Goal: Information Seeking & Learning: Learn about a topic

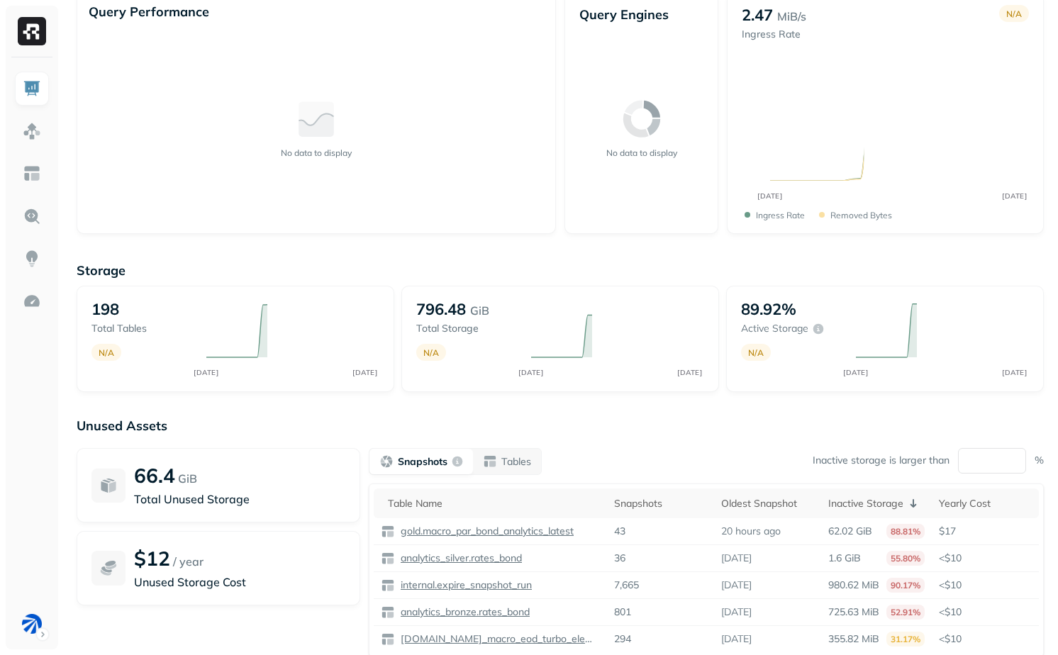
scroll to position [134, 0]
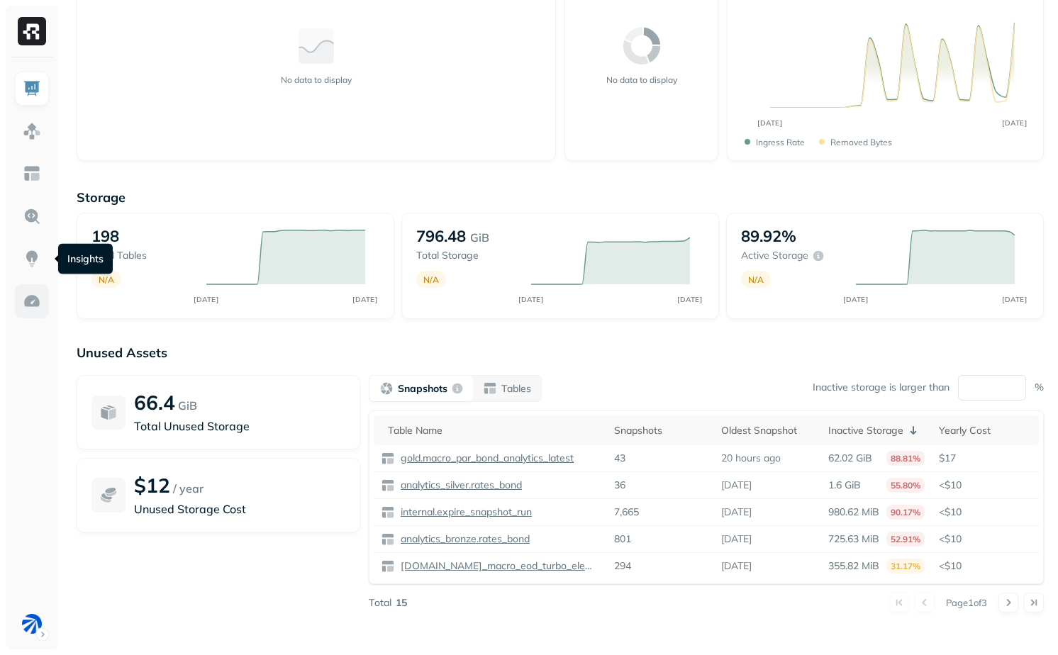
click at [32, 293] on img at bounding box center [32, 301] width 18 height 18
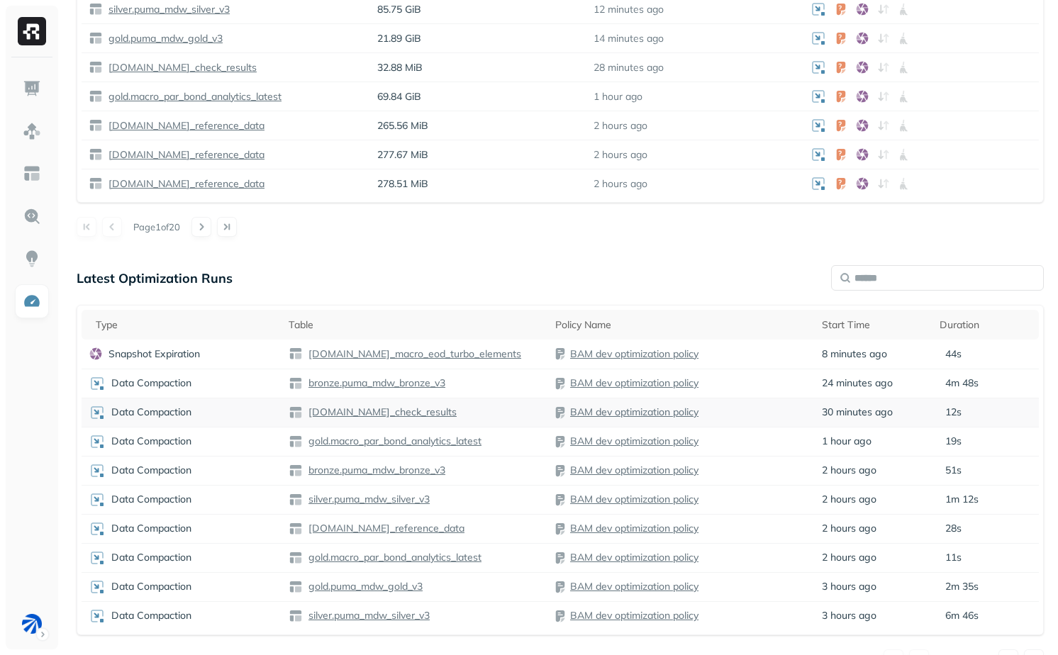
scroll to position [750, 0]
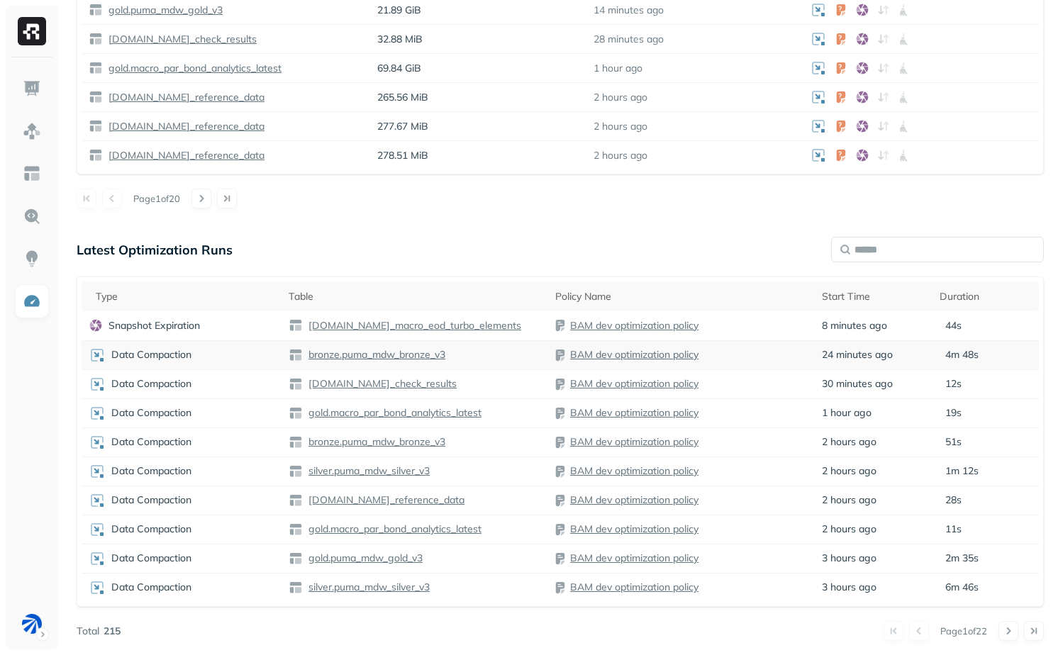
click at [787, 367] on td "BAM dev optimization policy" at bounding box center [681, 354] width 267 height 29
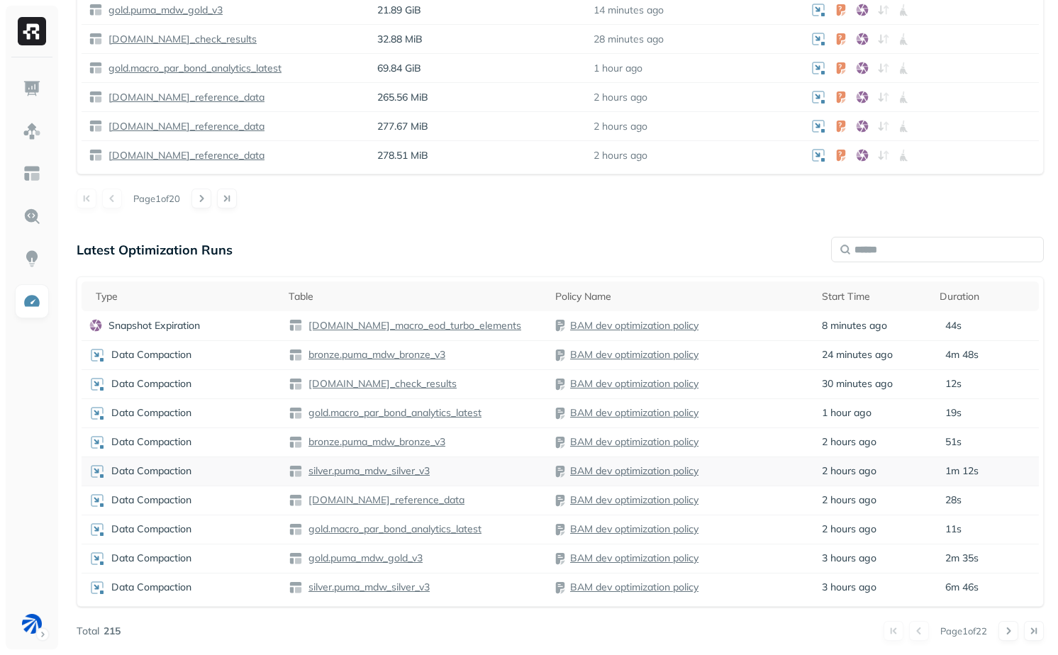
click at [815, 458] on td "2 hours ago" at bounding box center [873, 471] width 117 height 29
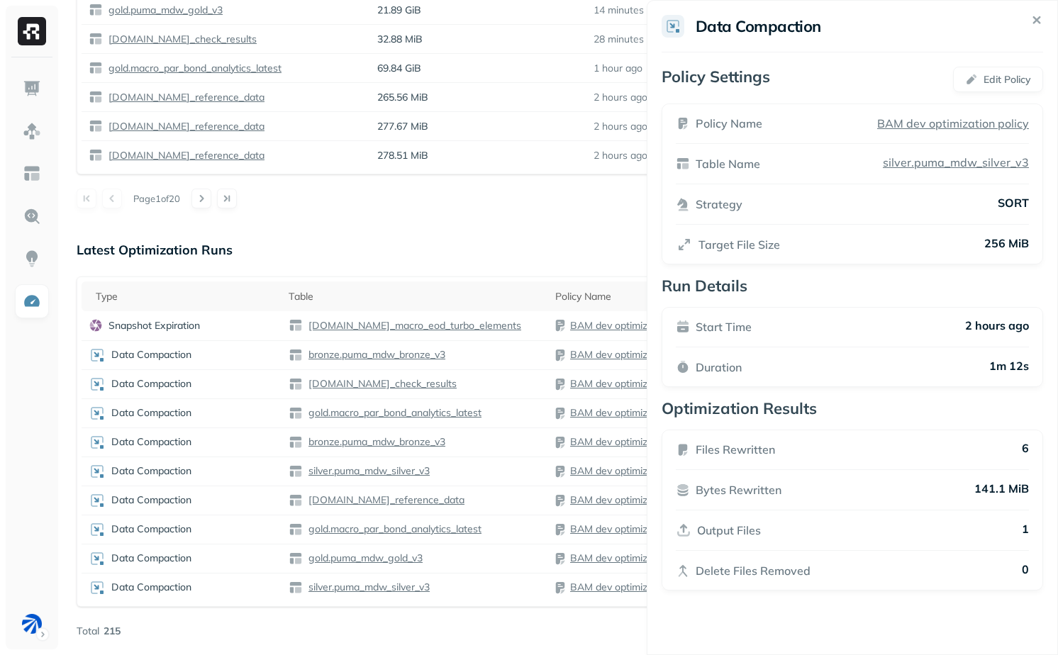
click at [657, 228] on div "Data Compaction Policy Settings Edit Policy Policy Name BAM dev optimization po…" at bounding box center [852, 327] width 411 height 655
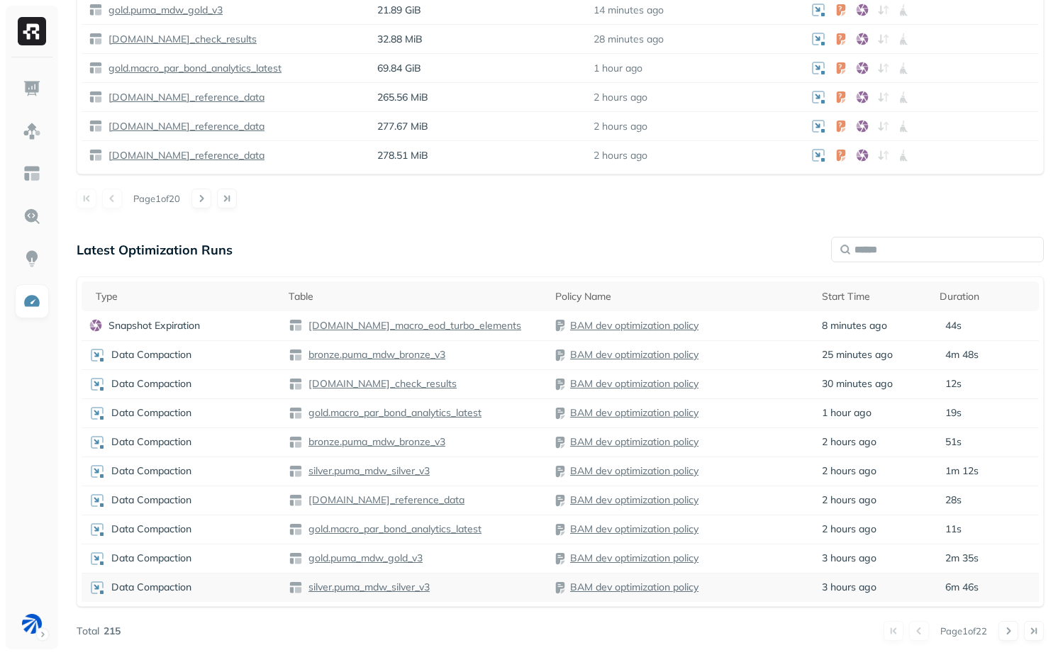
click at [929, 593] on td "3 hours ago" at bounding box center [873, 587] width 117 height 29
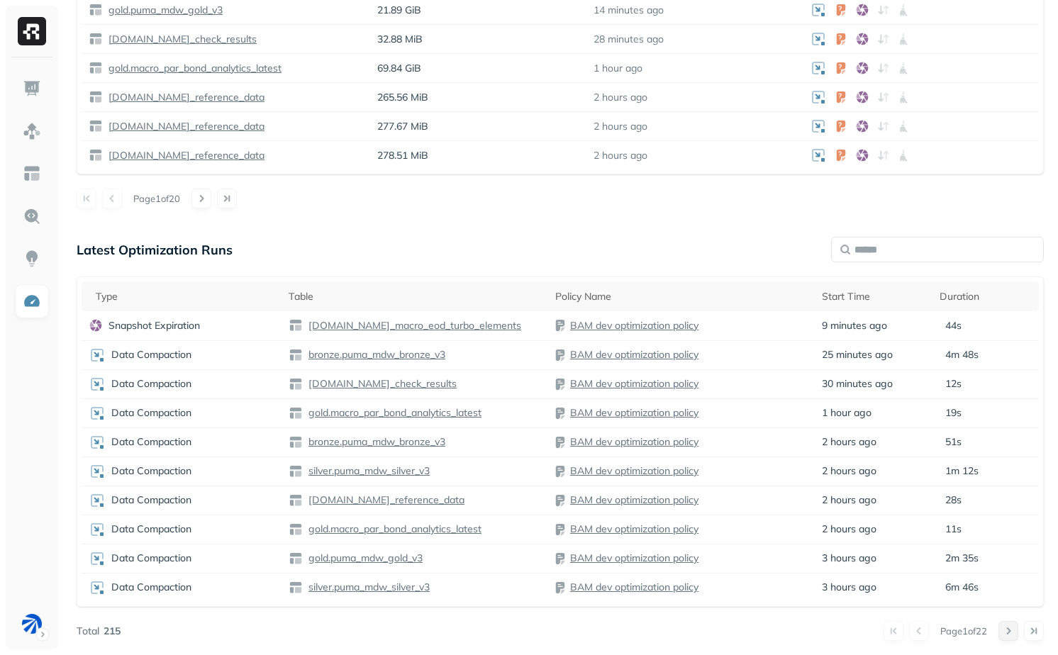
click at [1009, 630] on button at bounding box center [1009, 631] width 20 height 20
click at [1007, 632] on button at bounding box center [1009, 631] width 20 height 20
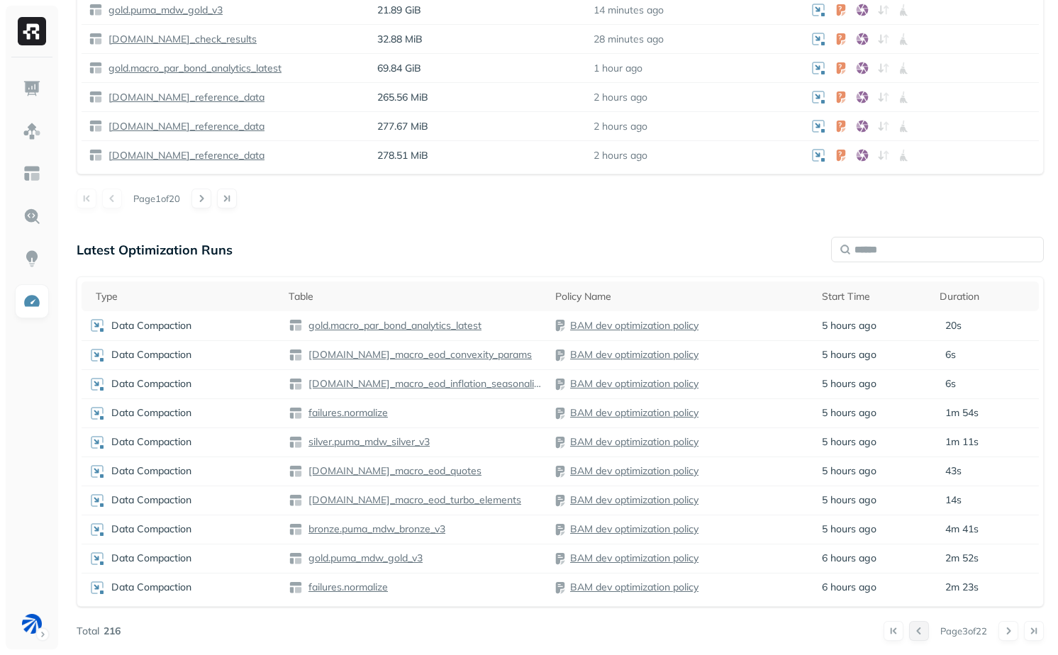
click at [914, 631] on button at bounding box center [919, 631] width 20 height 20
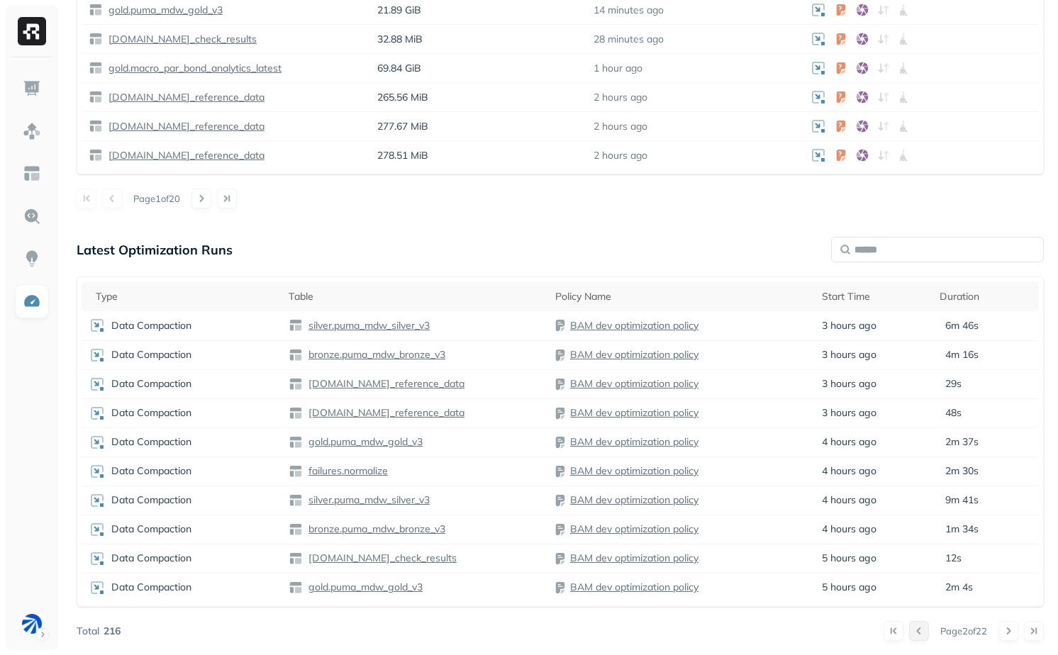
click at [914, 631] on button at bounding box center [919, 631] width 20 height 20
click at [364, 587] on p "silver.puma_mdw_silver_v3" at bounding box center [368, 587] width 124 height 13
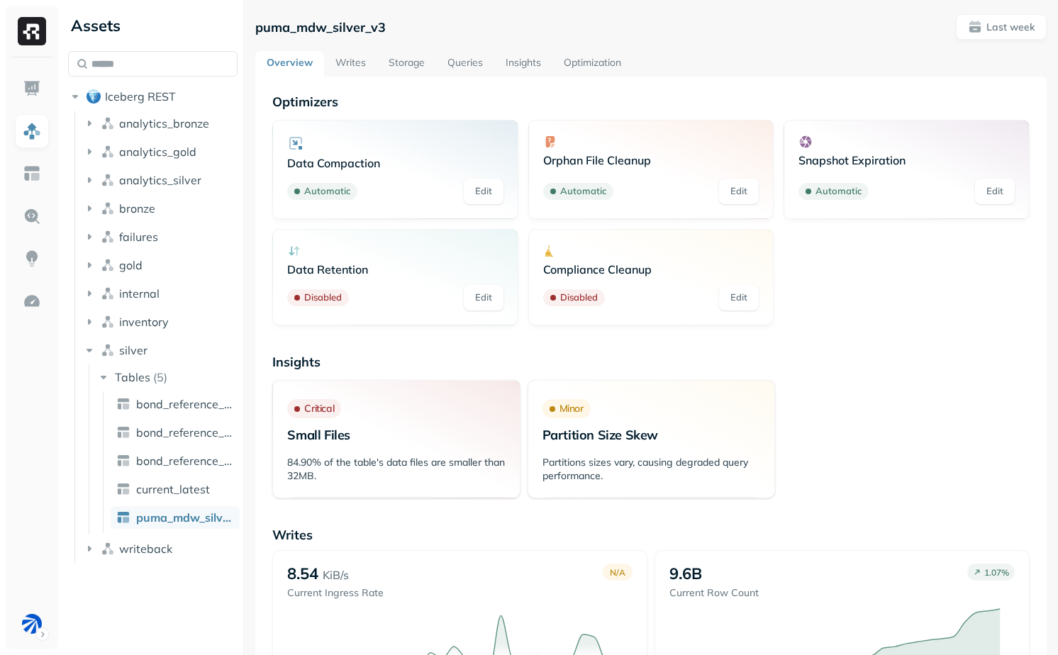
click at [400, 66] on link "Storage" at bounding box center [406, 64] width 59 height 26
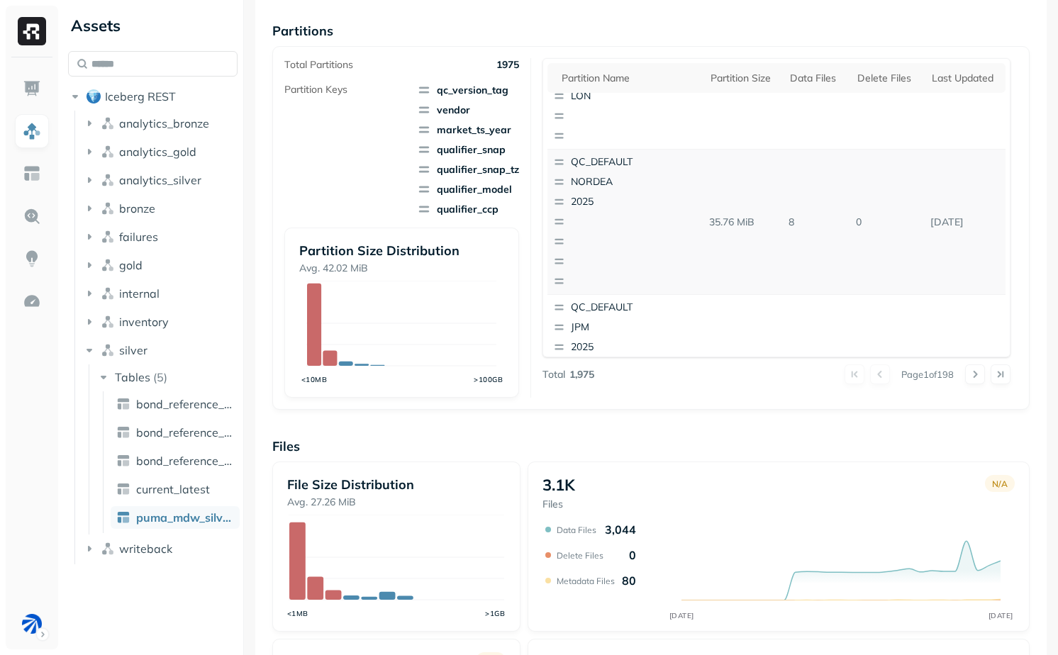
scroll to position [23, 0]
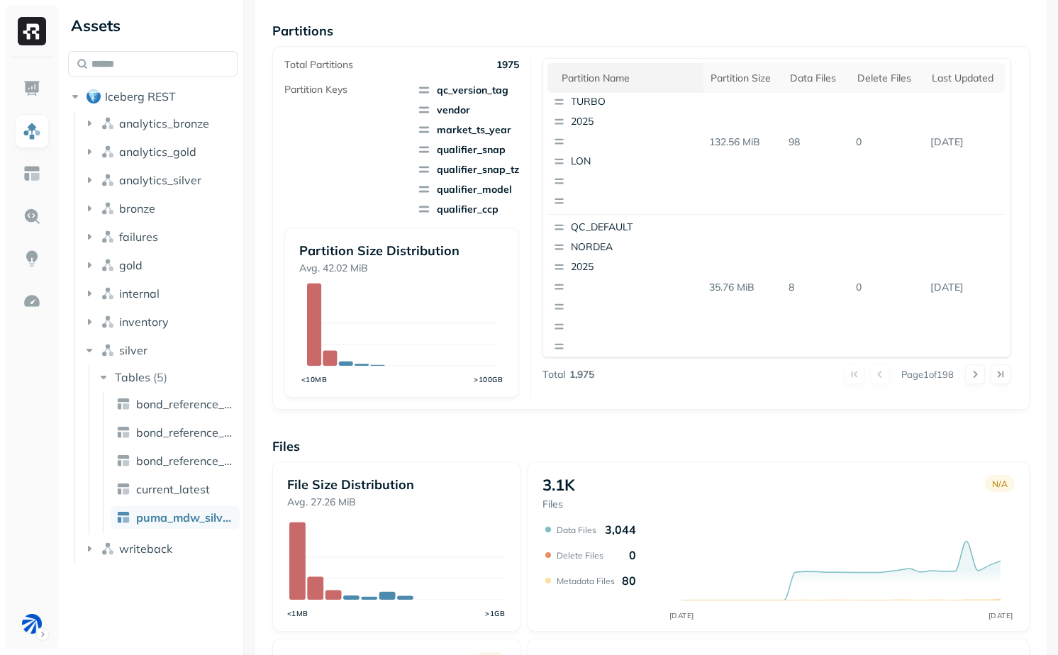
click at [614, 79] on div "Partition name" at bounding box center [629, 78] width 135 height 13
click at [647, 87] on th "Partition name" at bounding box center [626, 78] width 156 height 30
click at [948, 79] on div "Last updated" at bounding box center [965, 78] width 67 height 13
click at [970, 82] on div "Last updated" at bounding box center [958, 78] width 81 height 17
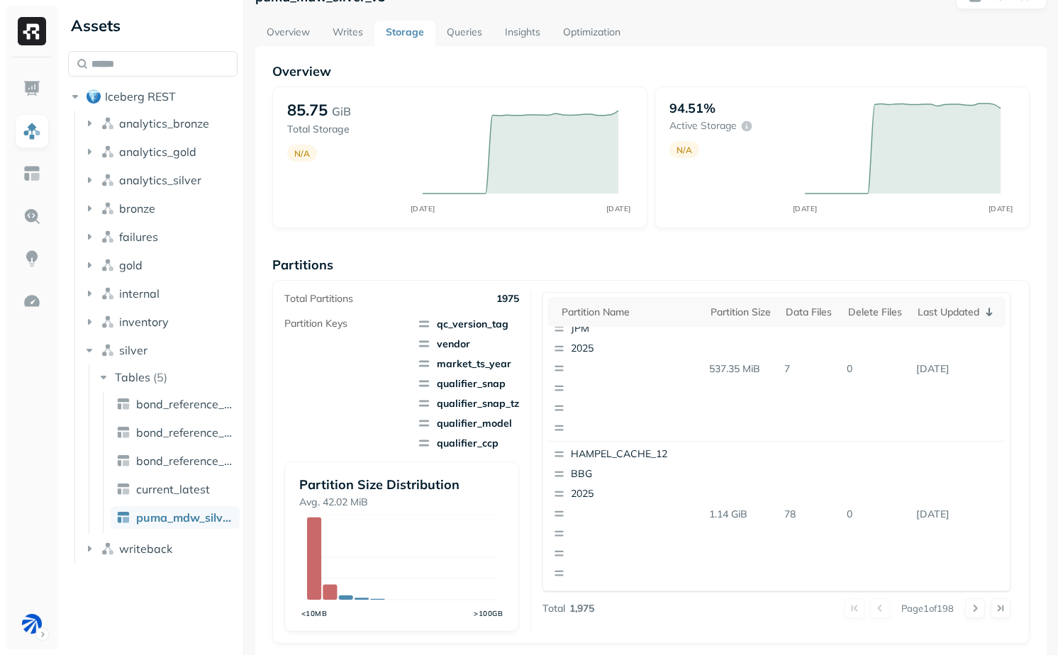
scroll to position [0, 0]
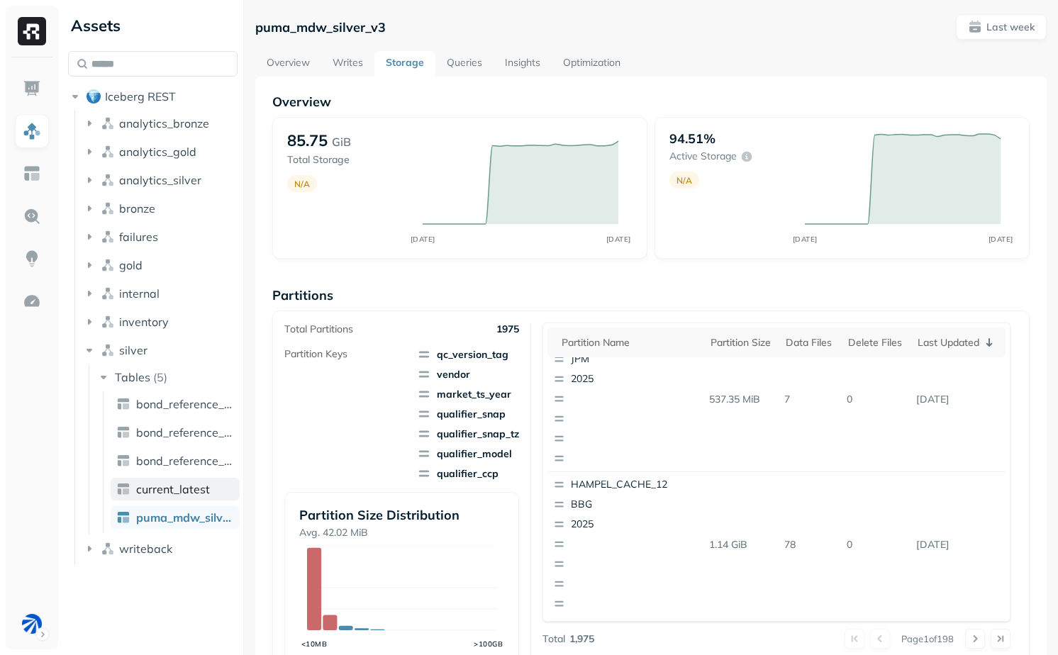
click at [194, 488] on span "current_latest" at bounding box center [173, 489] width 74 height 14
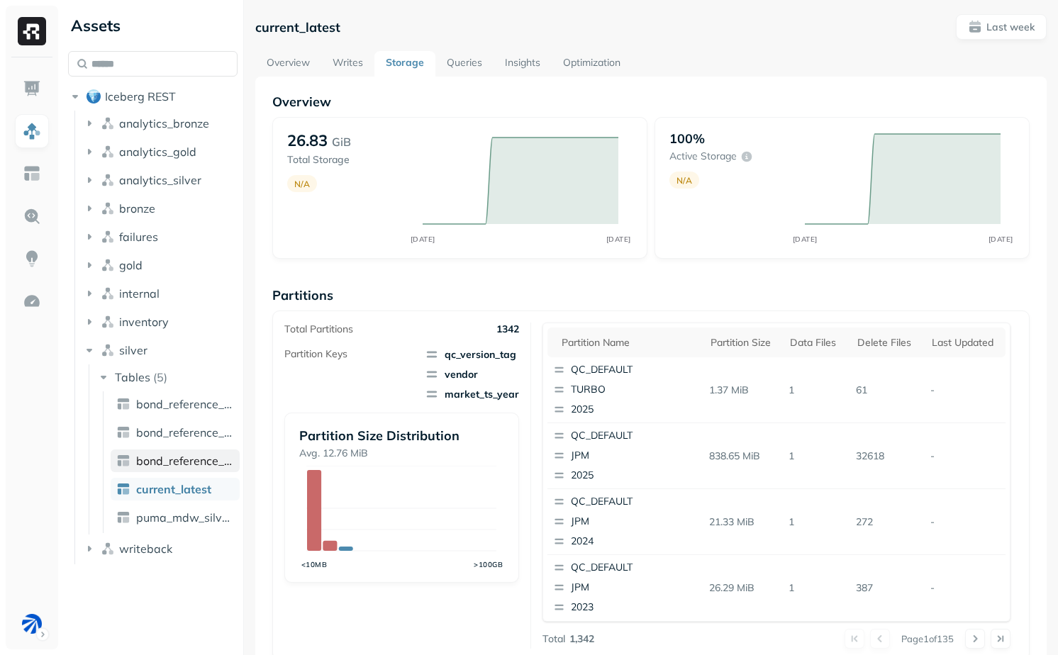
click at [187, 462] on span "bond_reference_data_v2" at bounding box center [185, 461] width 98 height 14
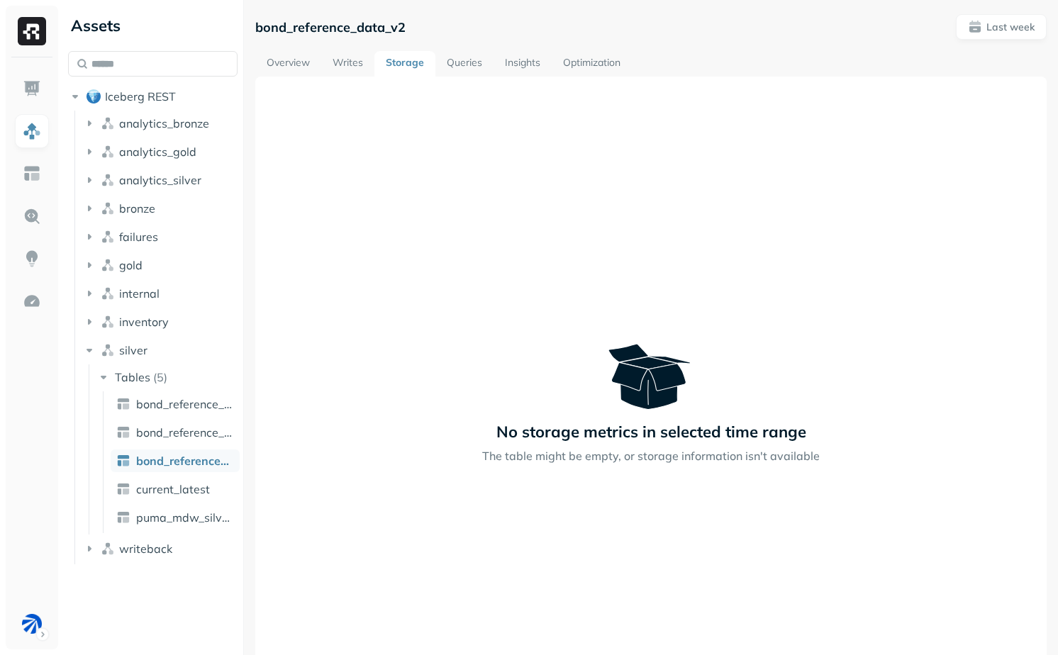
click at [584, 55] on link "Optimization" at bounding box center [592, 64] width 80 height 26
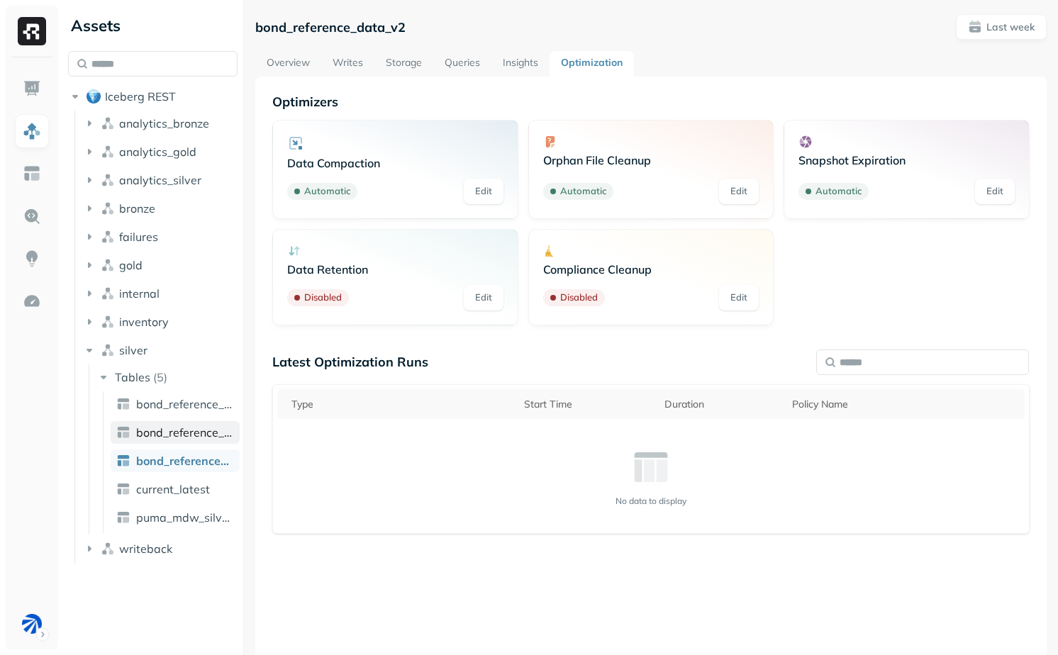
click at [172, 437] on span "bond_reference_data_latest" at bounding box center [185, 433] width 98 height 14
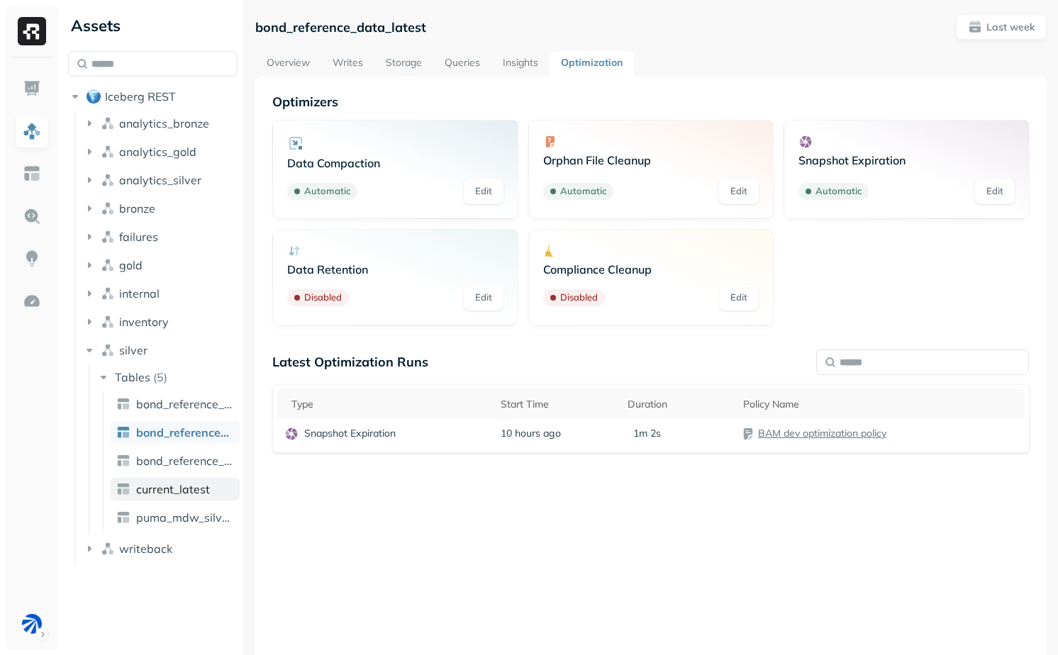
click at [170, 490] on span "current_latest" at bounding box center [173, 489] width 74 height 14
click at [303, 63] on link "Overview" at bounding box center [288, 64] width 66 height 26
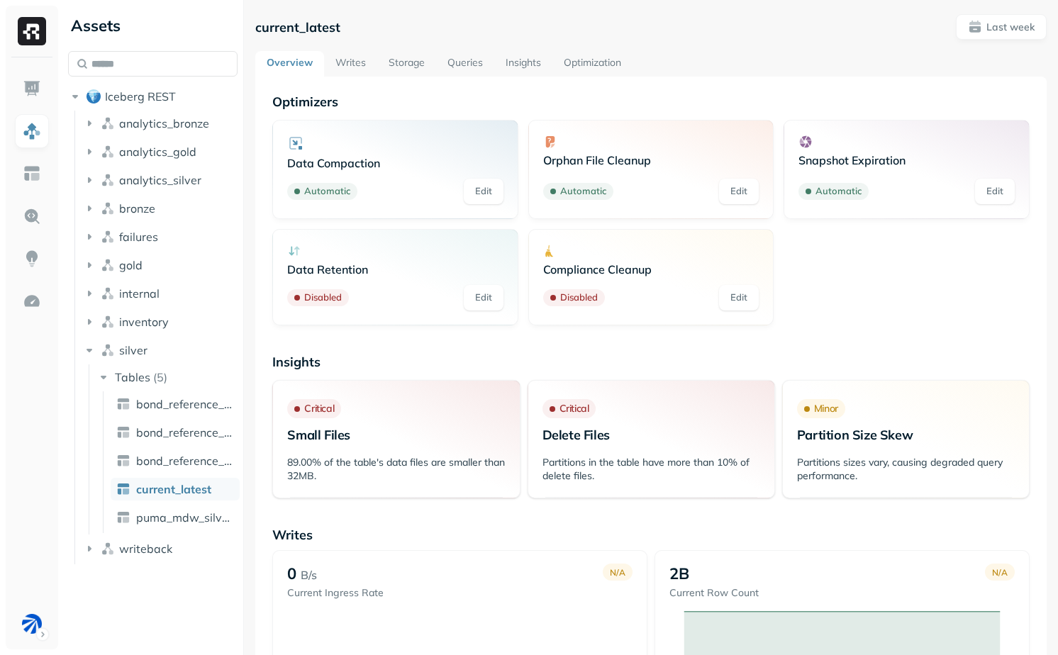
click at [436, 372] on div "Insights Critical Small Files 89.00% of the table's data files are smaller than…" at bounding box center [651, 426] width 758 height 145
click at [358, 69] on link "Writes" at bounding box center [350, 64] width 53 height 26
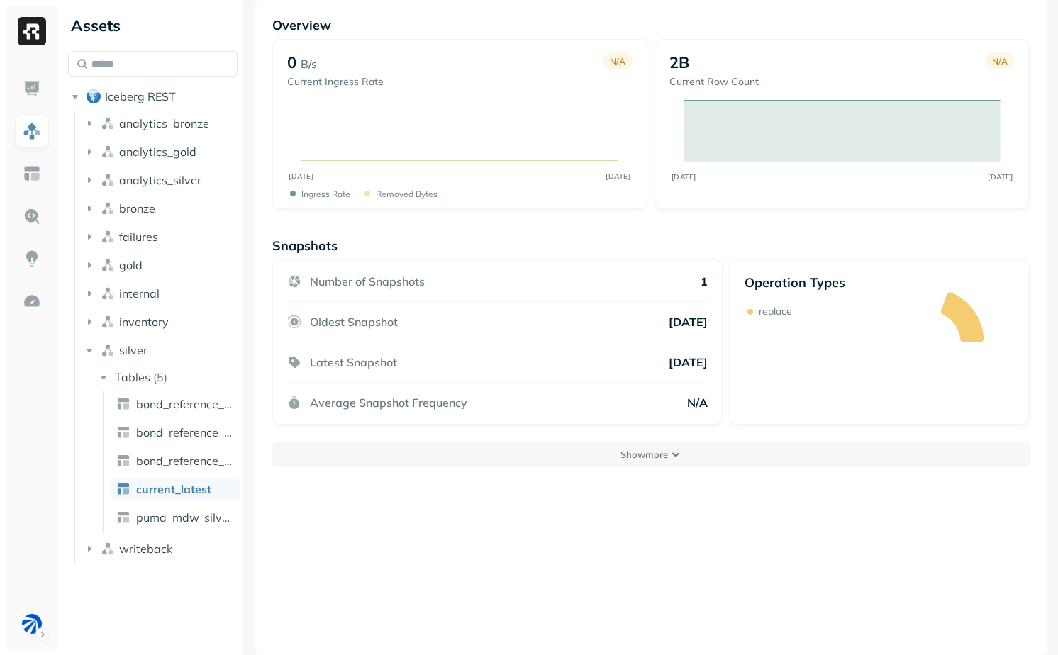
scroll to position [74, 0]
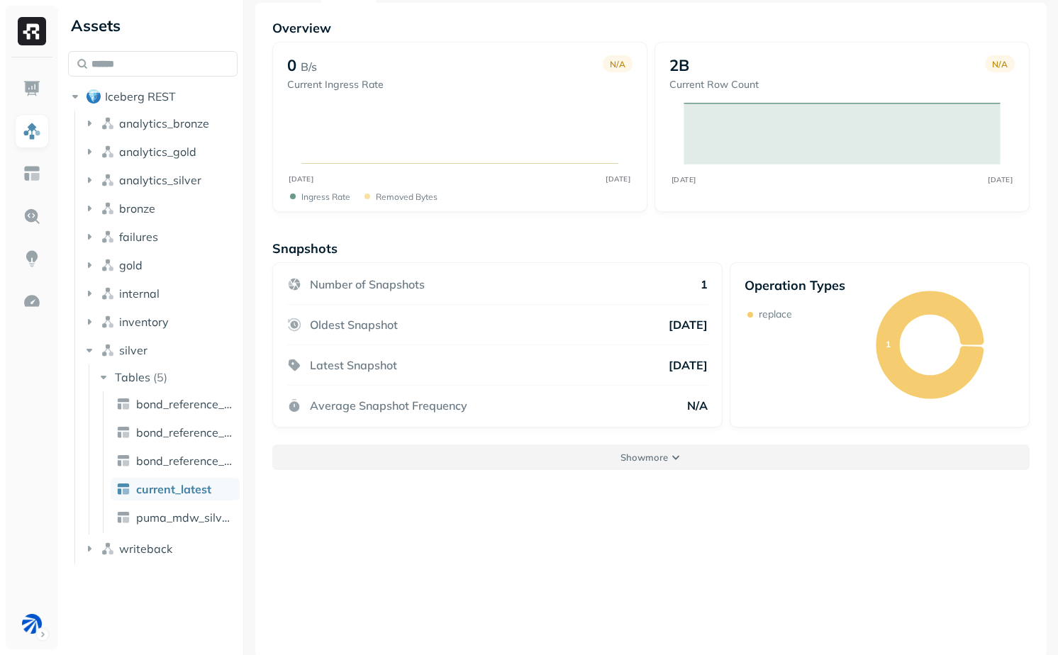
click at [545, 463] on button "Show more" at bounding box center [651, 458] width 758 height 26
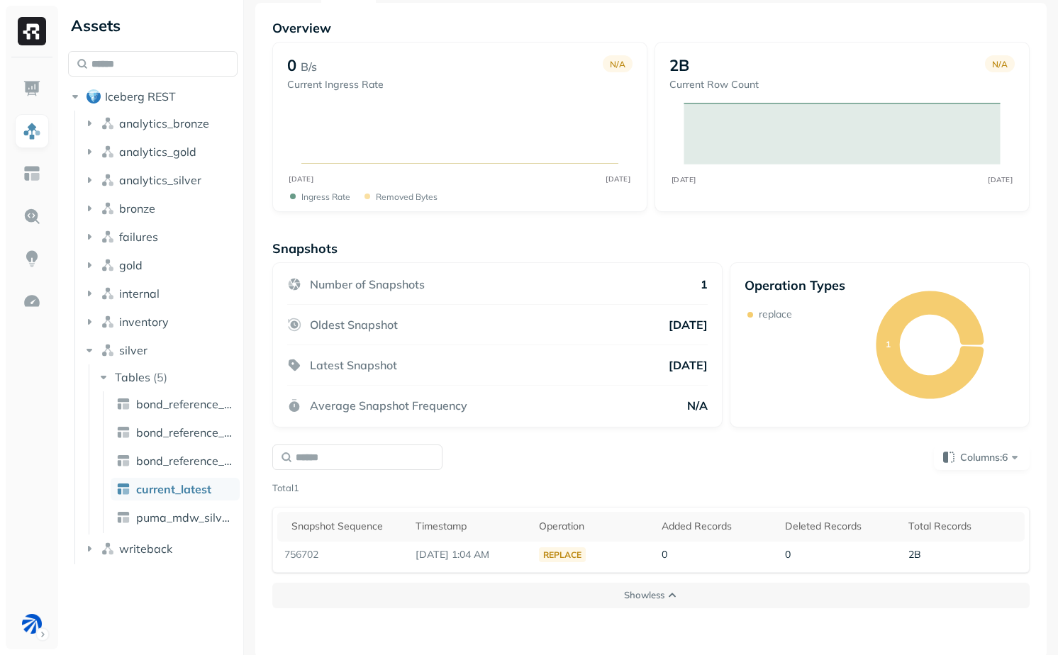
scroll to position [77, 0]
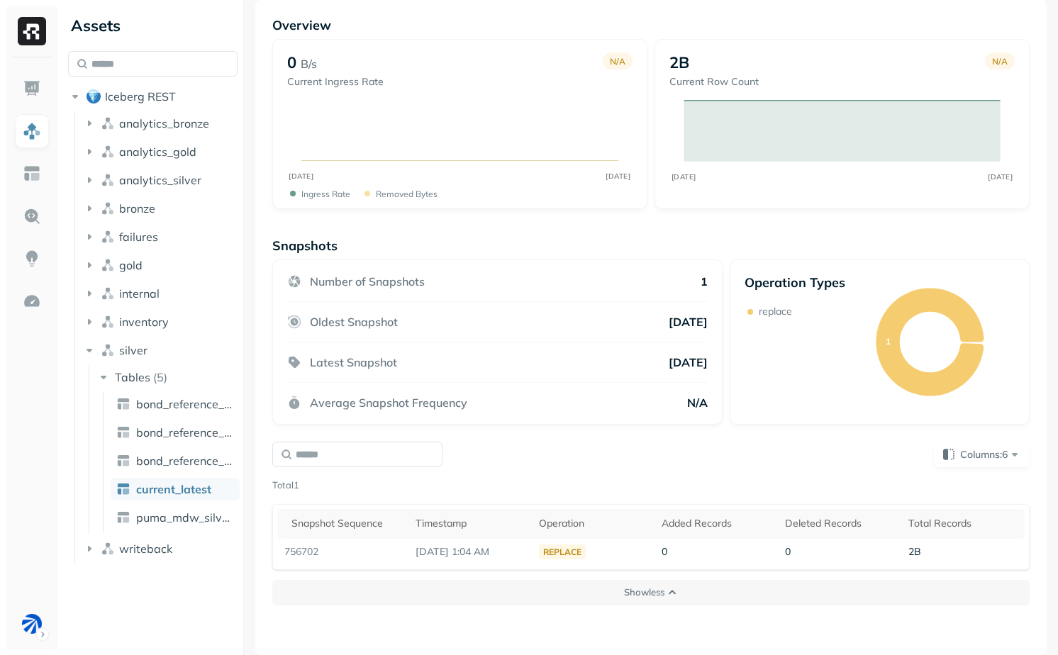
drag, startPoint x: 602, startPoint y: 320, endPoint x: 706, endPoint y: 373, distance: 117.1
click at [706, 373] on div "Number of Snapshots 1 Oldest Snapshot 5 months ago Latest Snapshot 5 months ago…" at bounding box center [497, 342] width 450 height 165
click at [706, 373] on div "Latest Snapshot 5 months ago" at bounding box center [497, 363] width 421 height 40
drag, startPoint x: 711, startPoint y: 373, endPoint x: 619, endPoint y: 318, distance: 107.5
click at [619, 318] on body "Assets Iceberg REST analytics_bronze analytics_gold analytics_silver bronze fai…" at bounding box center [529, 327] width 1058 height 655
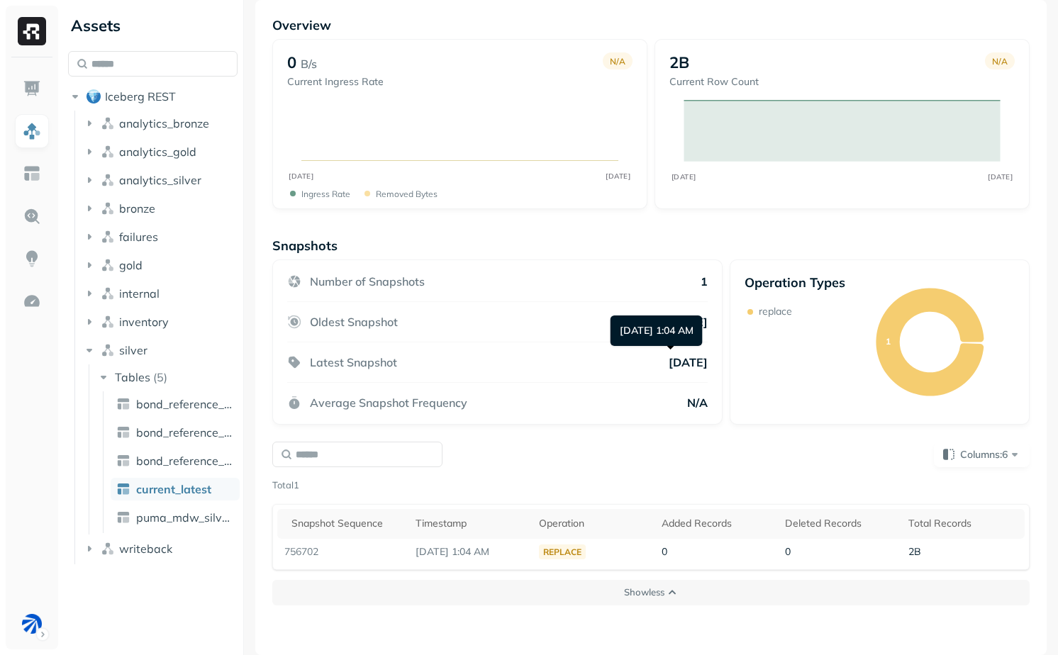
click at [619, 318] on div "Apr 29, 2025 1:04 AM Apr 29, 2025 1:04 AM" at bounding box center [657, 331] width 92 height 31
click at [619, 302] on div "Oldest Snapshot 5 months ago" at bounding box center [497, 322] width 421 height 40
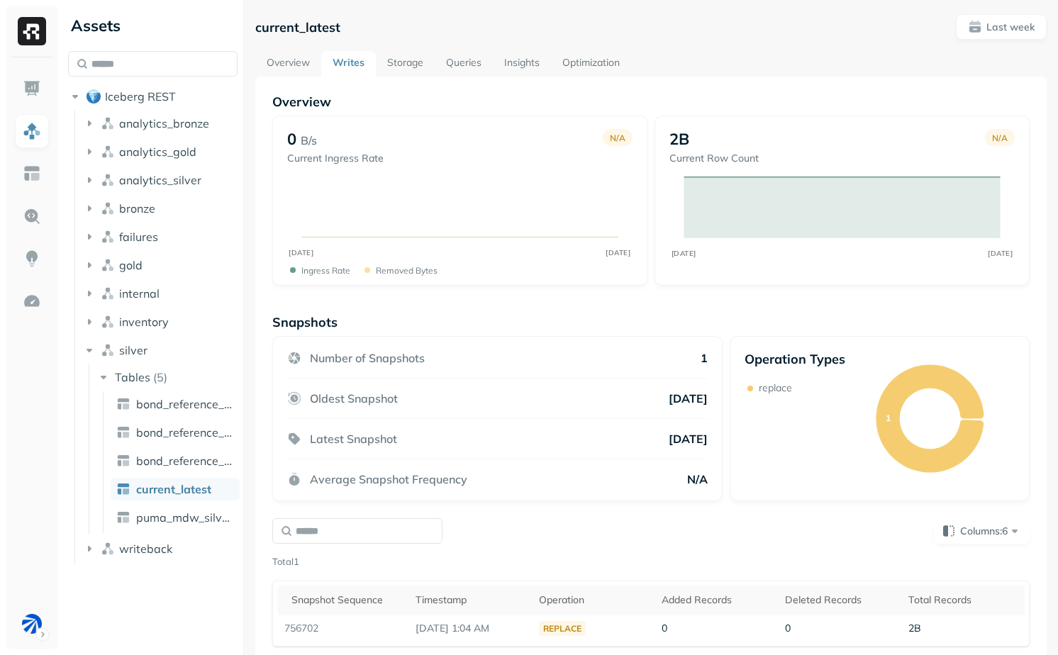
click at [405, 76] on link "Storage" at bounding box center [405, 64] width 59 height 26
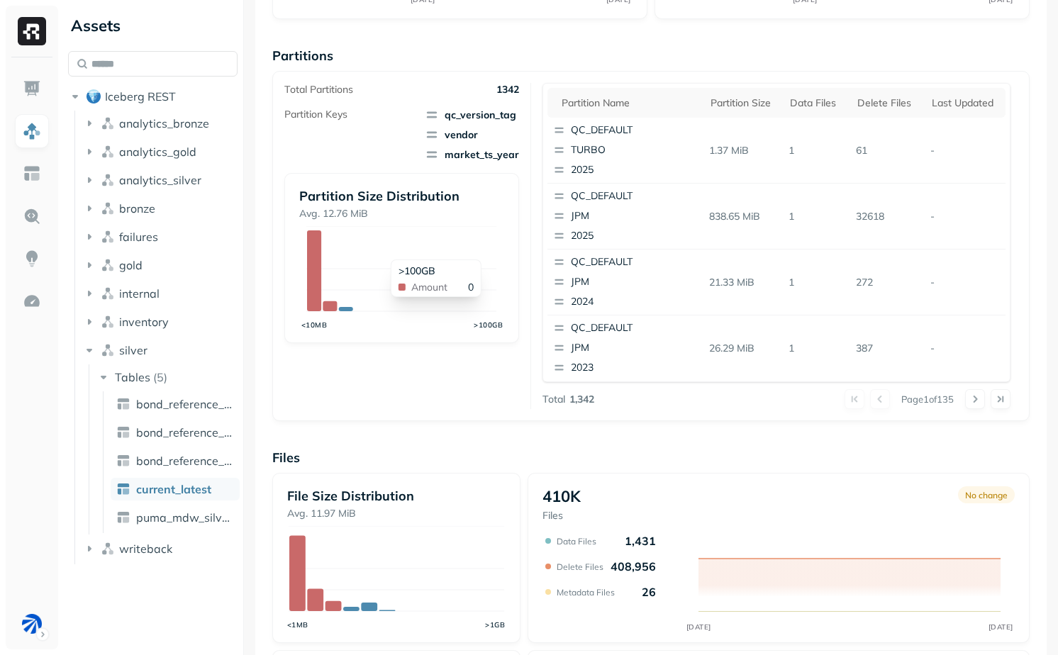
scroll to position [429, 0]
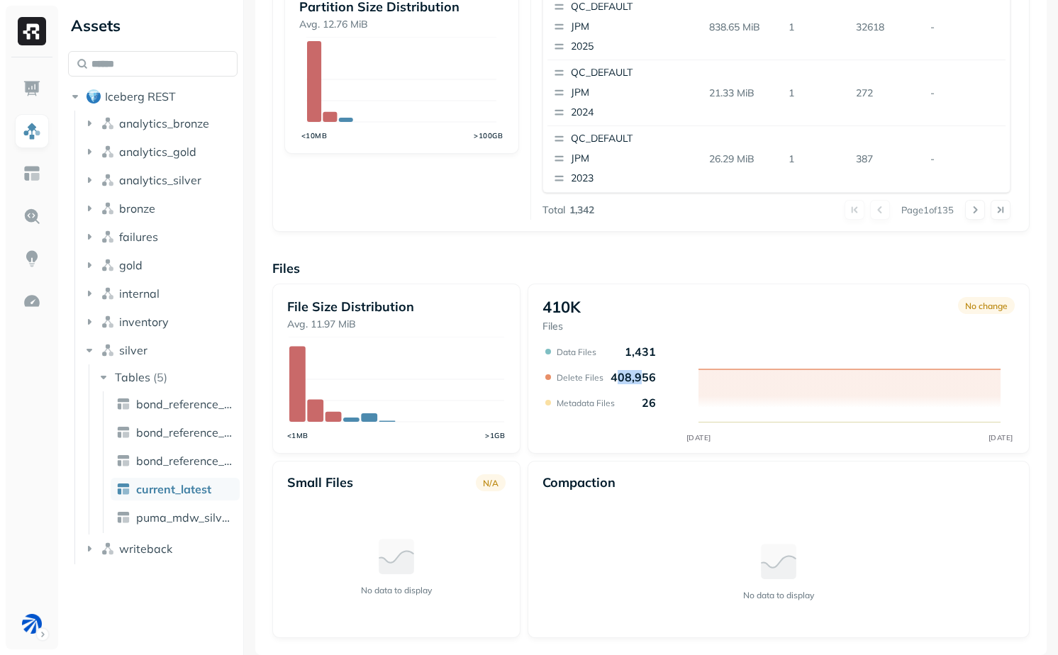
drag, startPoint x: 614, startPoint y: 379, endPoint x: 644, endPoint y: 379, distance: 30.5
click at [643, 379] on p "408,956" at bounding box center [633, 377] width 45 height 14
click at [644, 379] on p "408,956" at bounding box center [633, 377] width 45 height 14
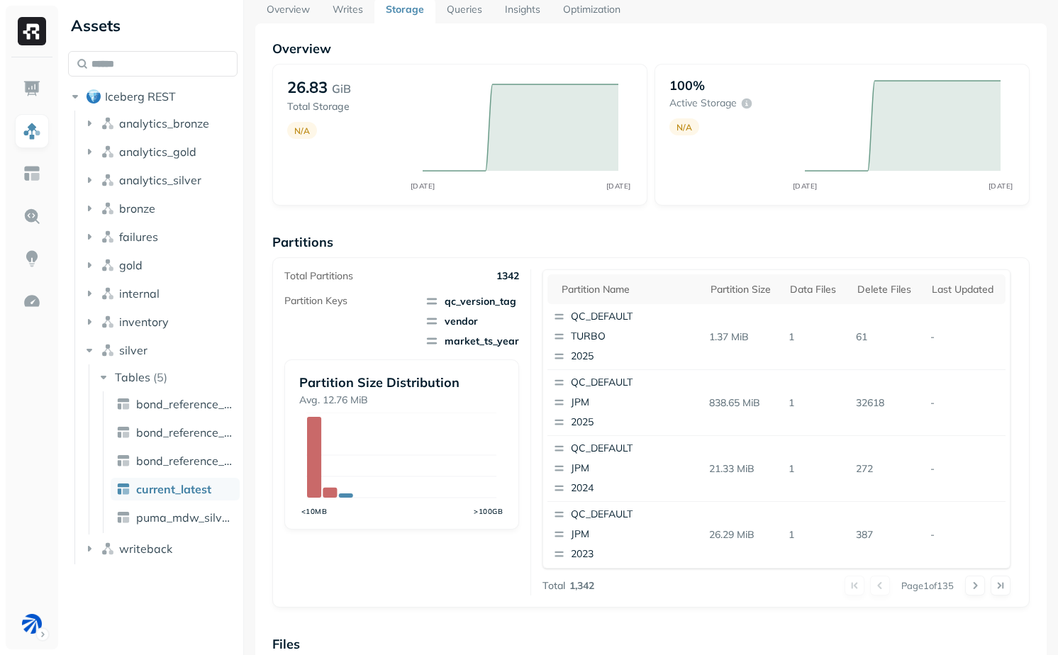
scroll to position [0, 0]
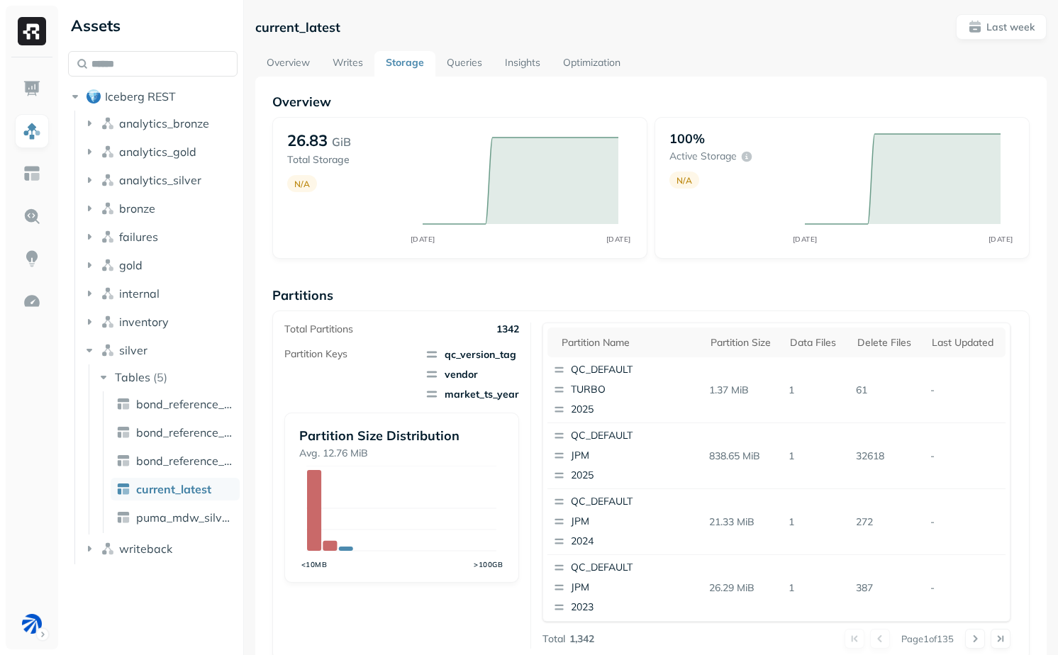
click at [284, 66] on link "Overview" at bounding box center [288, 64] width 66 height 26
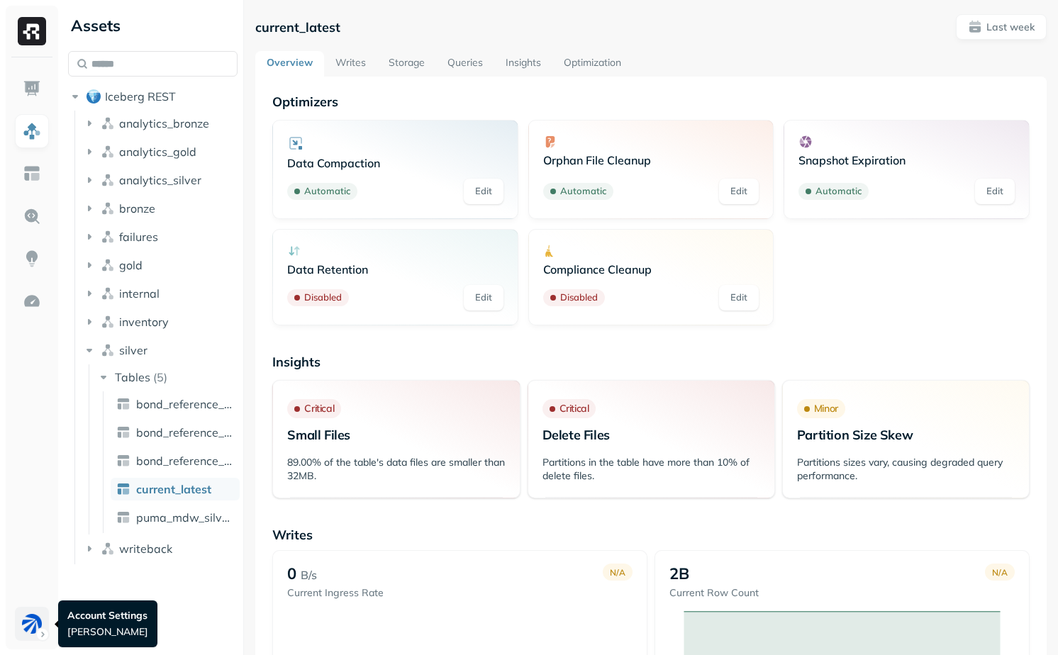
click at [26, 633] on html "Assets Iceberg REST analytics_bronze analytics_gold analytics_silver bronze fai…" at bounding box center [529, 327] width 1058 height 655
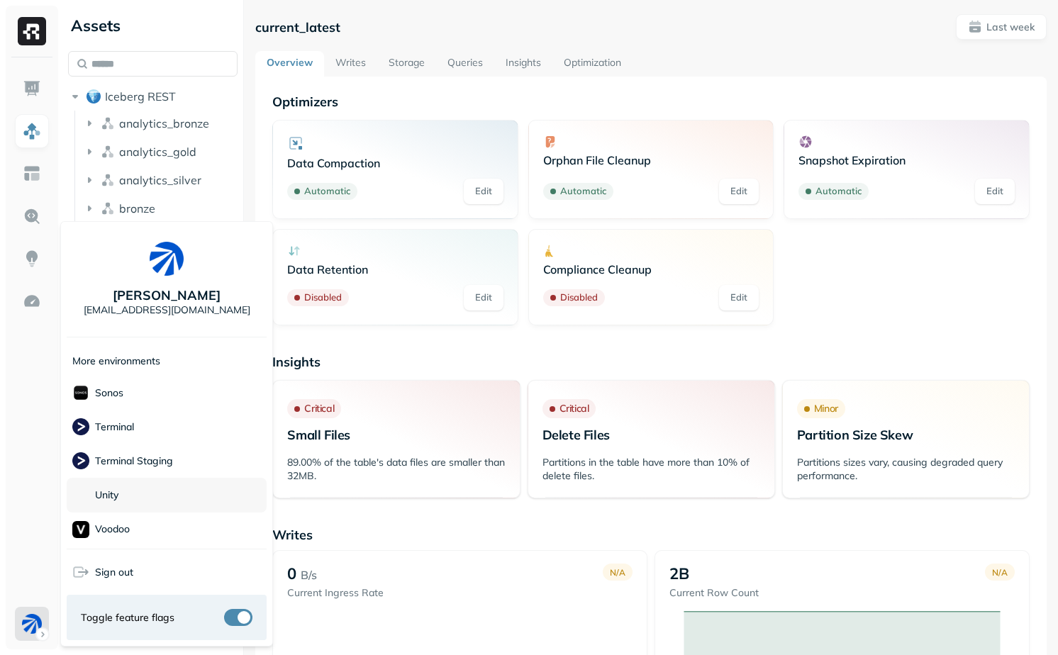
scroll to position [382, 0]
click at [133, 407] on div "Sonos" at bounding box center [167, 418] width 200 height 34
click at [301, 341] on html "Assets Iceberg REST analytics_bronze analytics_gold analytics_silver bronze fai…" at bounding box center [529, 327] width 1058 height 655
